Goal: Obtain resource: Download file/media

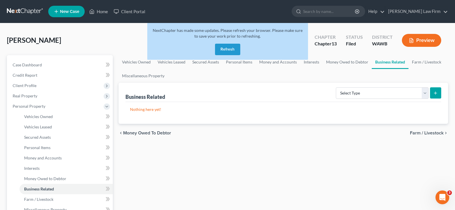
click at [221, 48] on button "Refresh" at bounding box center [227, 49] width 25 height 11
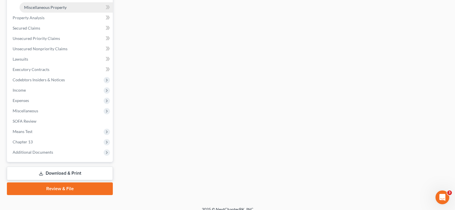
scroll to position [209, 0]
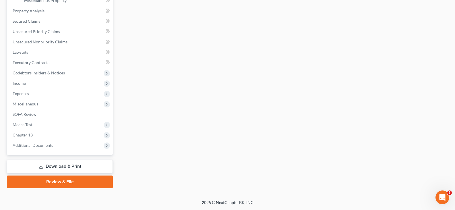
click at [88, 167] on link "Download & Print" at bounding box center [60, 167] width 106 height 14
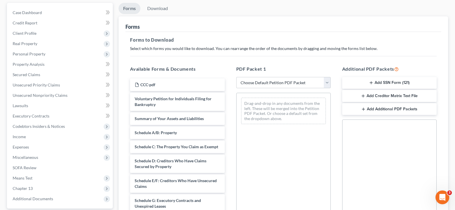
scroll to position [57, 0]
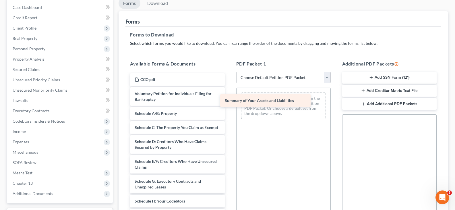
drag, startPoint x: 200, startPoint y: 114, endPoint x: 298, endPoint y: 99, distance: 99.1
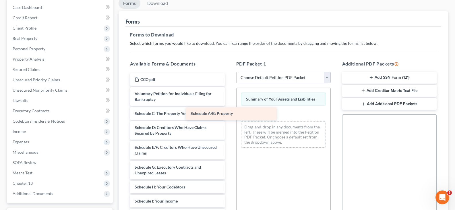
drag, startPoint x: 209, startPoint y: 111, endPoint x: 286, endPoint y: 111, distance: 77.0
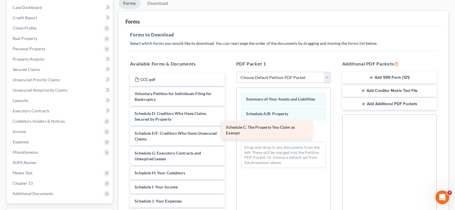
drag, startPoint x: 201, startPoint y: 116, endPoint x: 292, endPoint y: 130, distance: 92.2
click at [229, 130] on div "Schedule C: The Property You Claim as Exempt CCC-pdf Voluntary Petition for Ind…" at bounding box center [178, 211] width 104 height 276
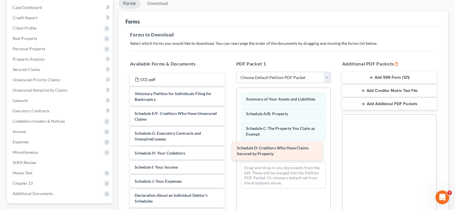
drag, startPoint x: 182, startPoint y: 118, endPoint x: 286, endPoint y: 156, distance: 110.6
click at [229, 156] on div "Schedule D: Creditors Who Have Claims Secured by Property CCC-pdf Voluntary Pet…" at bounding box center [178, 201] width 104 height 256
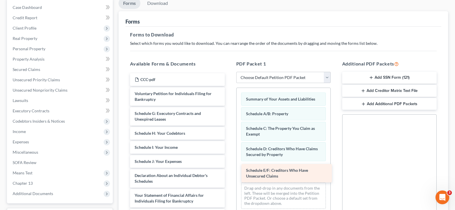
drag, startPoint x: 163, startPoint y: 115, endPoint x: 274, endPoint y: 172, distance: 125.2
click at [229, 172] on div "Schedule E/F: Creditors Who Have Unsecured Claims CCC-pdf Voluntary Petition fo…" at bounding box center [178, 191] width 104 height 236
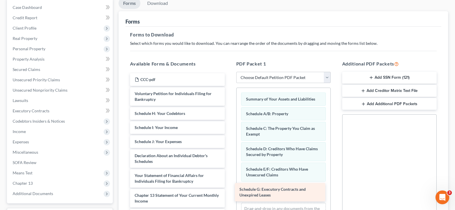
drag, startPoint x: 184, startPoint y: 118, endPoint x: 292, endPoint y: 188, distance: 128.6
click at [229, 188] on div "Schedule G: Executory Contracts and Unexpired Leases CCC-pdf Voluntary Petition…" at bounding box center [178, 181] width 104 height 216
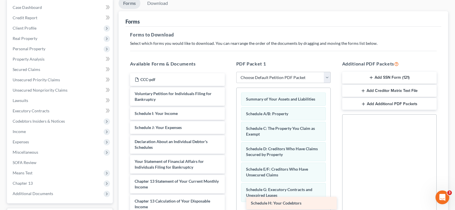
drag, startPoint x: 157, startPoint y: 113, endPoint x: 273, endPoint y: 202, distance: 146.9
click at [229, 202] on div "Schedule H: Your Codebtors CCC-pdf Voluntary Petition for Individuals Filing fo…" at bounding box center [178, 174] width 104 height 202
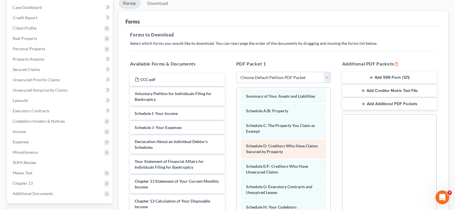
scroll to position [4, 0]
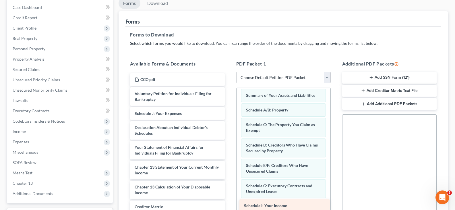
drag, startPoint x: 193, startPoint y: 115, endPoint x: 302, endPoint y: 207, distance: 143.2
click at [229, 207] on div "Schedule I: Your Income CCC-pdf Voluntary Petition for Individuals Filing for B…" at bounding box center [178, 167] width 104 height 188
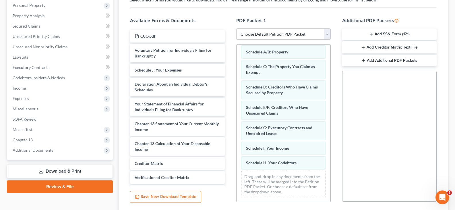
scroll to position [115, 0]
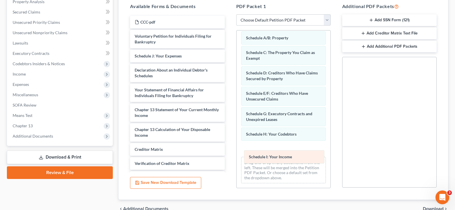
drag, startPoint x: 278, startPoint y: 132, endPoint x: 280, endPoint y: 157, distance: 25.6
click at [280, 157] on div "Schedule I: Your Income Summary of Your Assets and Liabilities Schedule A/B: Pr…" at bounding box center [284, 100] width 94 height 176
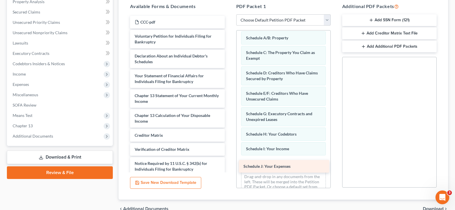
drag, startPoint x: 176, startPoint y: 54, endPoint x: 285, endPoint y: 164, distance: 155.0
click at [229, 164] on div "Schedule J: Your Expenses CCC-pdf Voluntary Petition for Individuals Filing for…" at bounding box center [178, 103] width 104 height 174
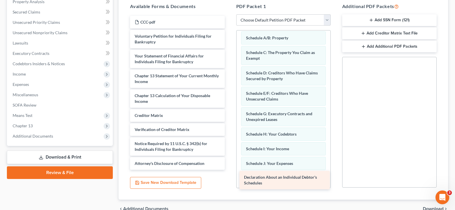
drag, startPoint x: 187, startPoint y: 58, endPoint x: 296, endPoint y: 178, distance: 162.6
click at [229, 170] on div "Declaration About an Individual Debtor's Schedules CCC-pdf Voluntary Petition f…" at bounding box center [178, 93] width 104 height 154
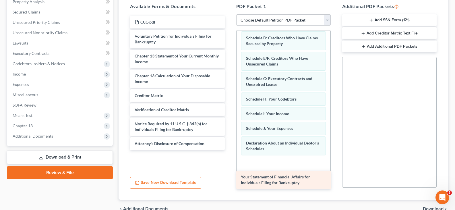
drag, startPoint x: 187, startPoint y: 57, endPoint x: 293, endPoint y: 178, distance: 161.1
click at [229, 150] on div "Your Statement of Financial Affairs for Individuals Filing for Bankruptcy CCC-p…" at bounding box center [178, 83] width 104 height 134
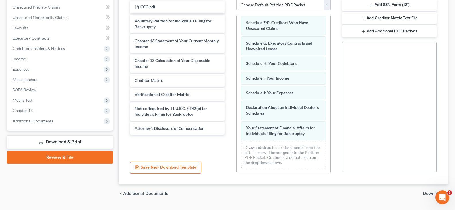
scroll to position [145, 0]
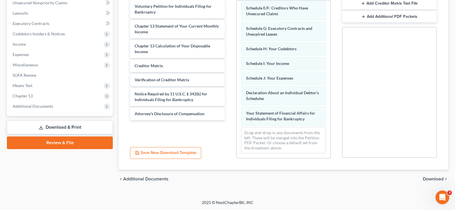
click at [431, 180] on span "Download" at bounding box center [433, 179] width 21 height 5
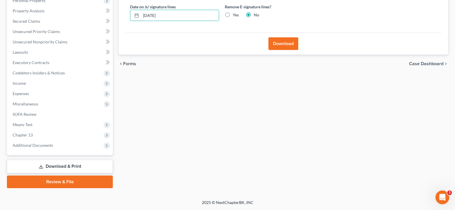
drag, startPoint x: 183, startPoint y: 14, endPoint x: 106, endPoint y: 20, distance: 77.3
click at [107, 19] on div "Petition Navigation Case Dashboard Payments Invoices Payments Payments Credit R…" at bounding box center [227, 68] width 447 height 239
click at [233, 14] on label "Yes" at bounding box center [236, 15] width 6 height 6
click at [235, 14] on input "Yes" at bounding box center [237, 14] width 4 height 4
radio input "true"
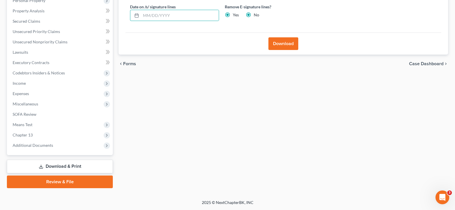
radio input "false"
click at [278, 43] on button "Download" at bounding box center [284, 43] width 30 height 13
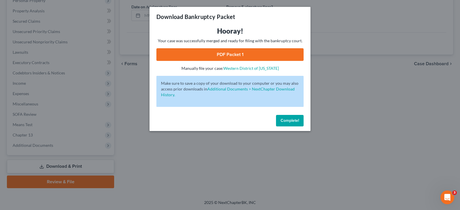
click at [260, 57] on link "PDF Packet 1" at bounding box center [229, 54] width 147 height 13
click at [295, 120] on span "Complete!" at bounding box center [289, 120] width 18 height 5
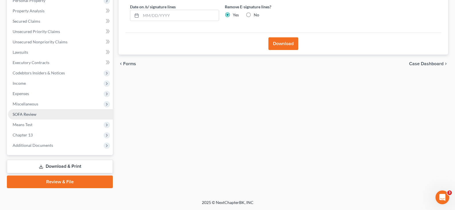
click at [33, 114] on span "SOFA Review" at bounding box center [25, 114] width 24 height 5
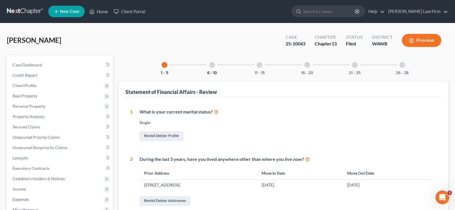
click at [212, 73] on button "6 - 10" at bounding box center [212, 73] width 10 height 4
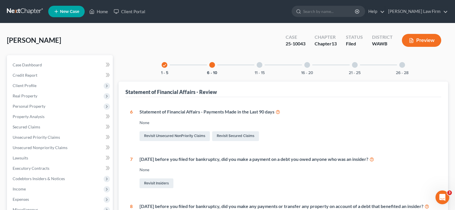
click at [351, 66] on div "21 - 25" at bounding box center [355, 65] width 20 height 20
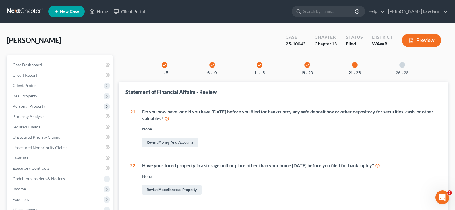
click at [401, 66] on div at bounding box center [403, 65] width 6 height 6
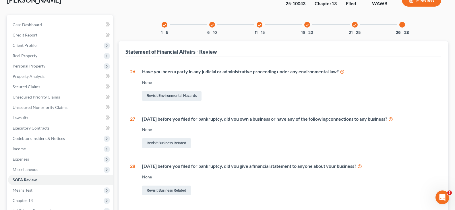
scroll to position [20, 0]
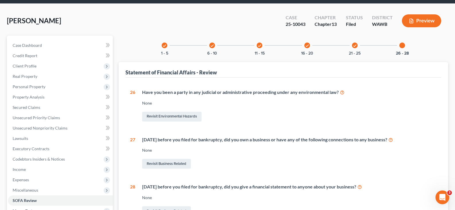
click at [305, 47] on icon "check" at bounding box center [307, 46] width 4 height 4
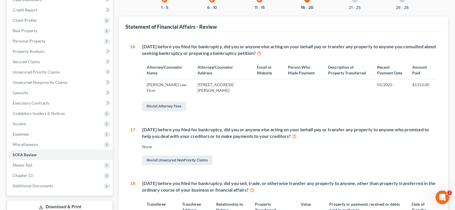
scroll to position [0, 0]
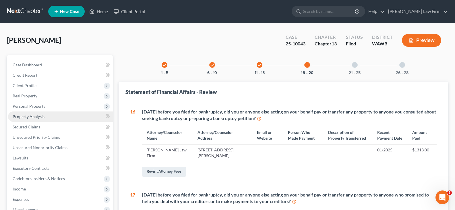
click at [51, 114] on link "Property Analysis" at bounding box center [60, 116] width 105 height 10
